Goal: Task Accomplishment & Management: Complete application form

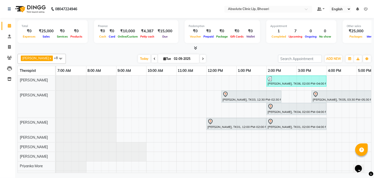
click at [257, 47] on div at bounding box center [195, 48] width 354 height 5
click at [152, 51] on div "Total ₹0 Expenses ₹25,000 Sales ₹0 Services ₹0 Products Finance ₹0 Cash ₹0 Card…" at bounding box center [194, 96] width 359 height 156
click at [8, 46] on icon at bounding box center [9, 47] width 3 height 4
select select "service"
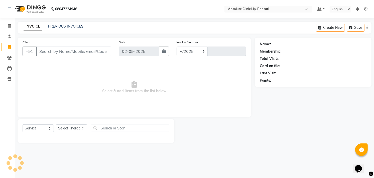
select select "4706"
type input "2366"
click at [40, 52] on input "sangarsha umale" at bounding box center [61, 52] width 50 height 10
type input "Sangarsha [PERSON_NAME]"
click at [103, 52] on span "Add Client" at bounding box center [98, 51] width 20 height 5
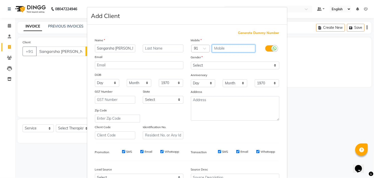
click at [234, 48] on input "text" at bounding box center [233, 49] width 43 height 8
type input "8669161253"
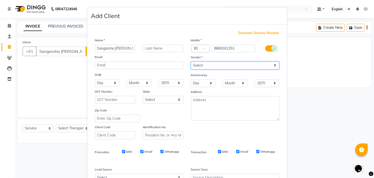
click at [271, 66] on select "Select Male Female Other Prefer Not To Say" at bounding box center [235, 66] width 88 height 8
select select "[DEMOGRAPHIC_DATA]"
click at [191, 62] on select "Select Male Female Other Prefer Not To Say" at bounding box center [235, 66] width 88 height 8
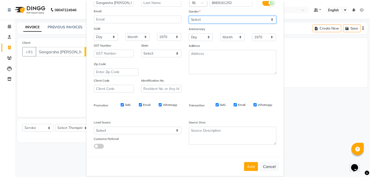
scroll to position [53, 0]
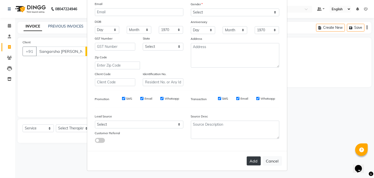
click at [250, 161] on button "Add" at bounding box center [254, 161] width 14 height 9
type input "8669161253"
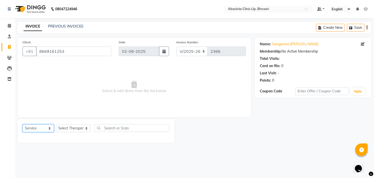
click at [45, 130] on select "Select Service Product Membership Package Voucher Prepaid Gift Card" at bounding box center [38, 128] width 31 height 8
click at [23, 125] on select "Select Service Product Membership Package Voucher Prepaid Gift Card" at bounding box center [38, 128] width 31 height 8
click at [68, 127] on select "Select Therapist Anita Gawli Dr.Bharati Patil Dr.Dhananjay Patil Dr.Rachana Hiv…" at bounding box center [73, 128] width 35 height 8
select select "28331"
click at [56, 125] on select "Select Therapist Anita Gawli Dr.Bharati Patil Dr.Dhananjay Patil Dr.Rachana Hiv…" at bounding box center [73, 128] width 35 height 8
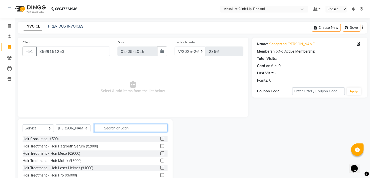
click at [143, 132] on input "text" at bounding box center [130, 128] width 73 height 8
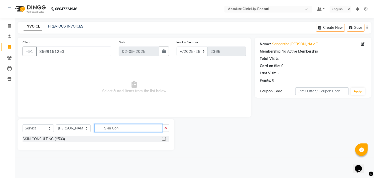
type input "Skin Con"
click at [163, 138] on label at bounding box center [164, 139] width 4 height 4
click at [163, 138] on input "checkbox" at bounding box center [163, 138] width 3 height 3
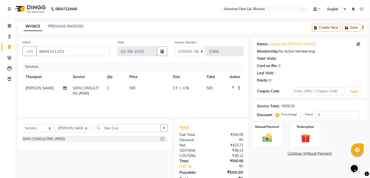
checkbox input "false"
click at [271, 137] on img at bounding box center [267, 138] width 16 height 12
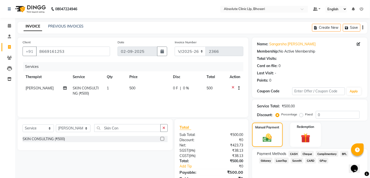
click at [319, 159] on span "GPay" at bounding box center [323, 161] width 10 height 6
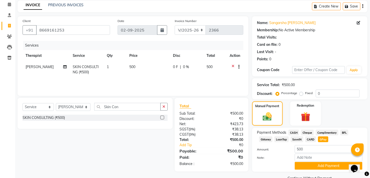
scroll to position [33, 0]
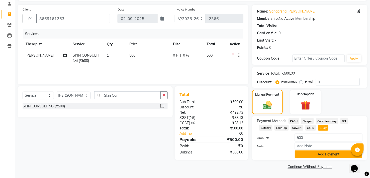
click at [332, 156] on button "Add Payment" at bounding box center [329, 155] width 68 height 8
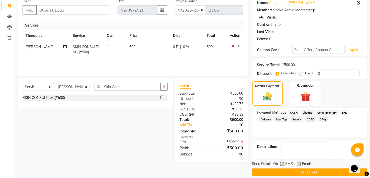
scroll to position [47, 0]
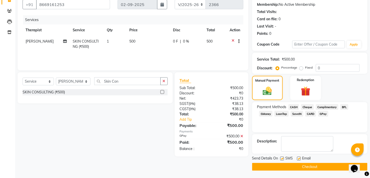
click at [326, 163] on button "Checkout" at bounding box center [309, 167] width 115 height 8
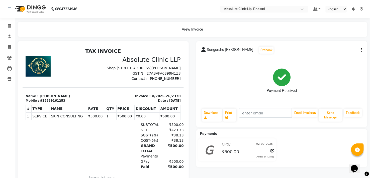
click at [33, 9] on img at bounding box center [30, 9] width 34 height 14
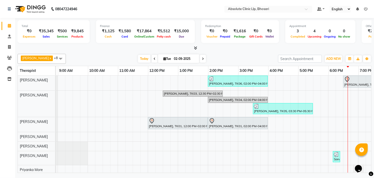
scroll to position [0, 59]
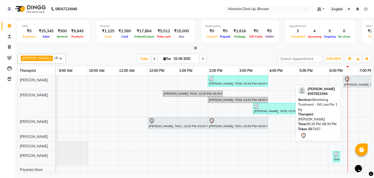
click at [346, 83] on div "[PERSON_NAME], TK07, 06:30 PM-08:30 PM, Slimmimng Treatment - Wt Loss Per 1 Kg" at bounding box center [373, 81] width 59 height 11
select select "7"
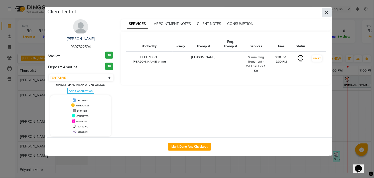
click at [327, 16] on button "button" at bounding box center [327, 13] width 10 height 10
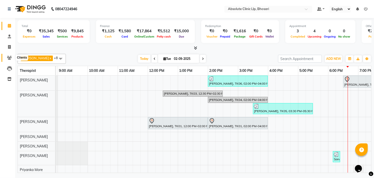
click at [10, 59] on icon at bounding box center [9, 58] width 5 height 4
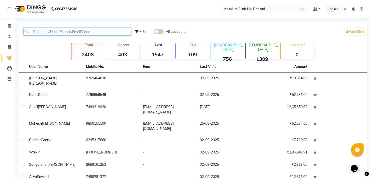
click at [51, 32] on input "text" at bounding box center [77, 32] width 108 height 8
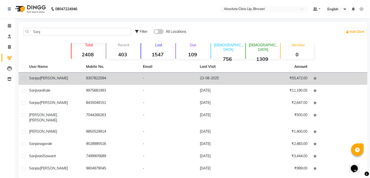
click at [45, 78] on span "[PERSON_NAME]" at bounding box center [54, 78] width 28 height 5
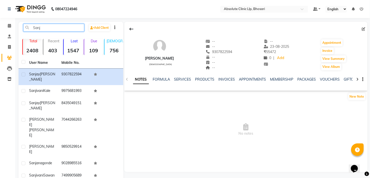
click at [45, 29] on input "Sanj" at bounding box center [53, 28] width 61 height 8
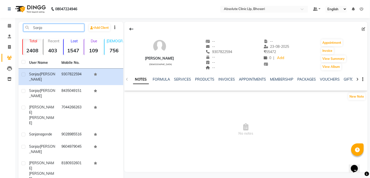
type input "Sanja"
click at [34, 11] on img at bounding box center [30, 9] width 34 height 14
